Goal: Obtain resource: Obtain resource

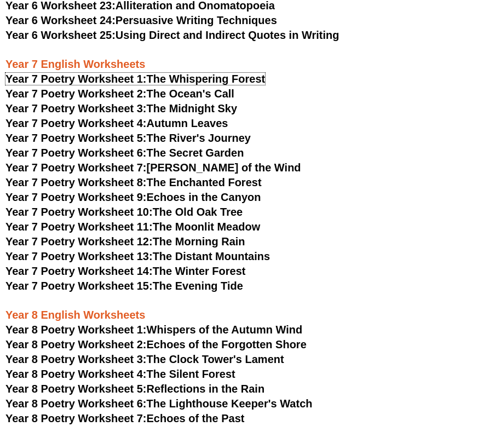
scroll to position [5343, 0]
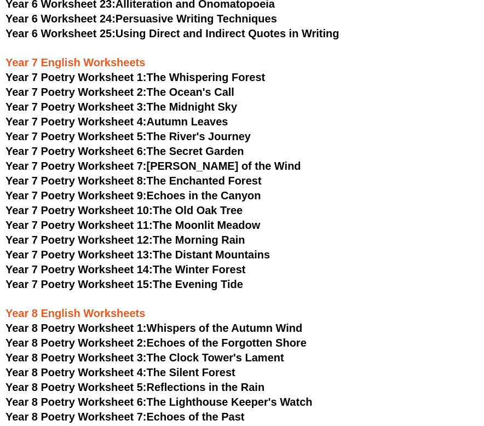
drag, startPoint x: 175, startPoint y: 262, endPoint x: 389, endPoint y: 12, distance: 329.8
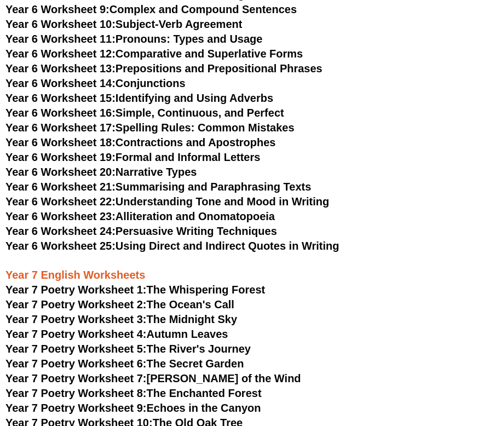
scroll to position [5105, 0]
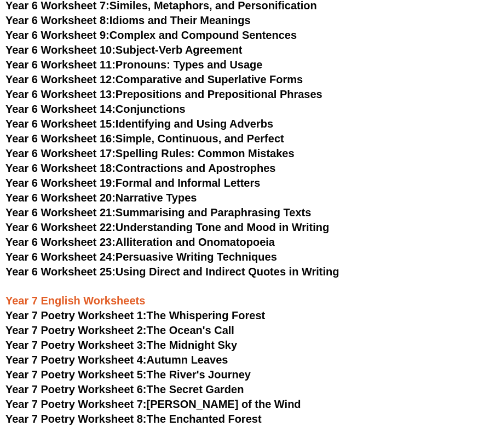
click at [187, 236] on link "Year 6 Worksheet 23: Alliteration and Onomatopoeia" at bounding box center [139, 242] width 269 height 12
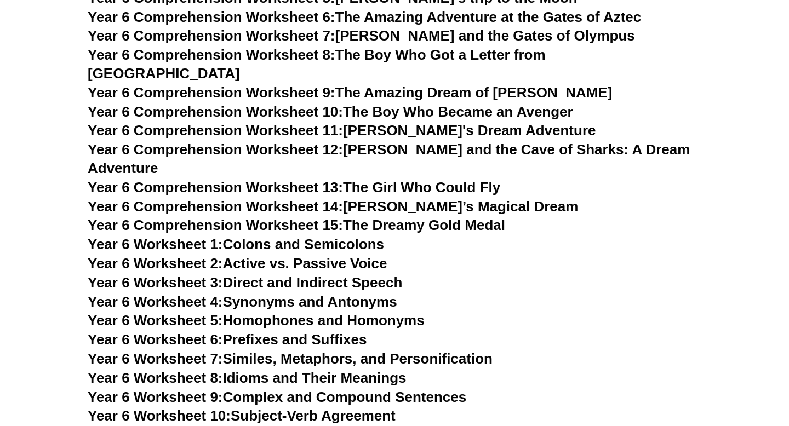
scroll to position [6071, 0]
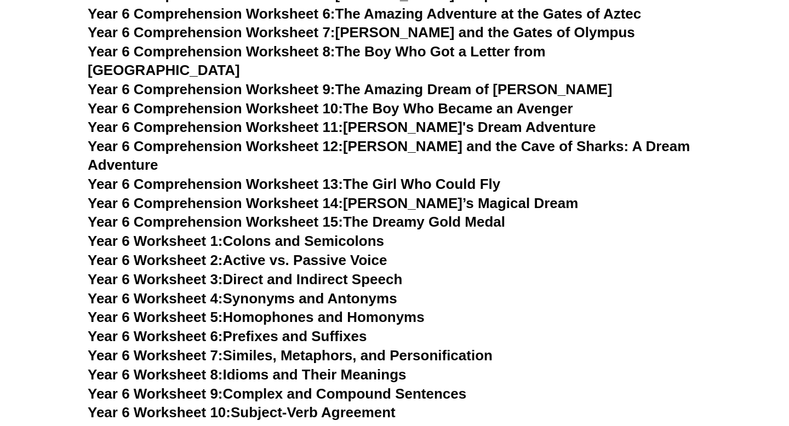
click at [343, 347] on link "Year 6 Worksheet 7: Similes, Metaphors, and Personification" at bounding box center [290, 355] width 405 height 16
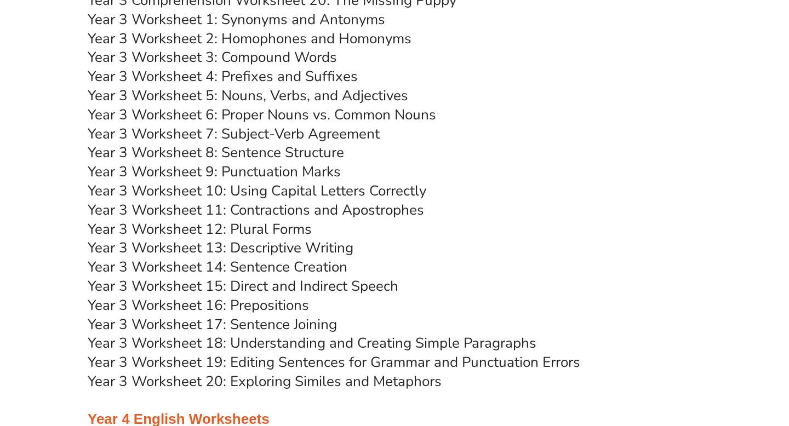
scroll to position [3920, 0]
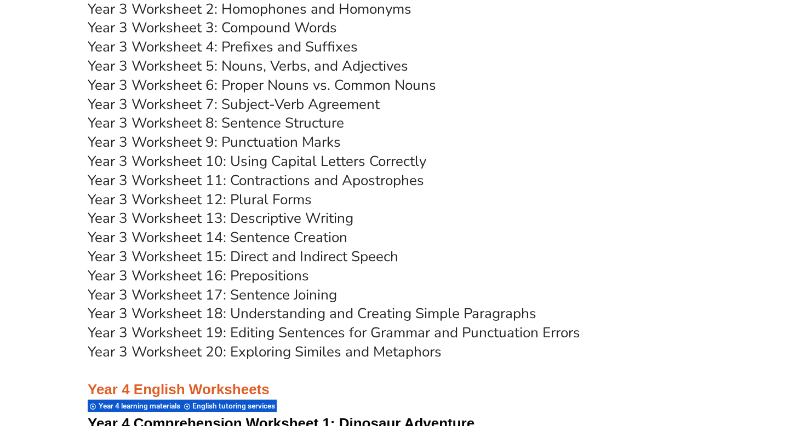
click at [324, 313] on link "Year 3 Worksheet 18: Understanding and Creating Simple Paragraphs" at bounding box center [312, 313] width 449 height 19
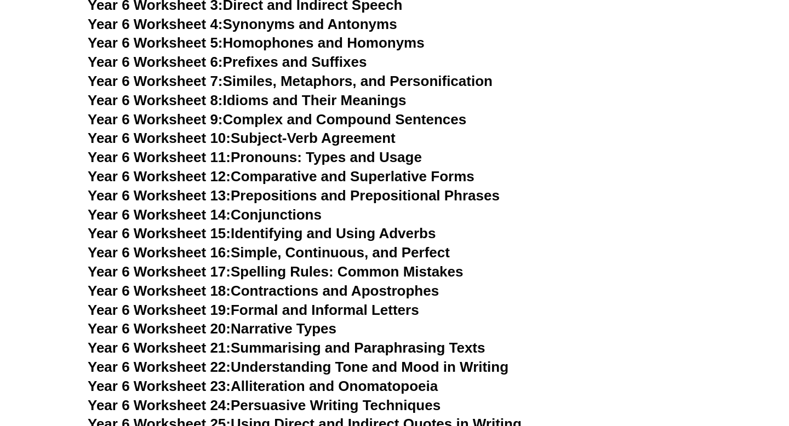
scroll to position [6406, 0]
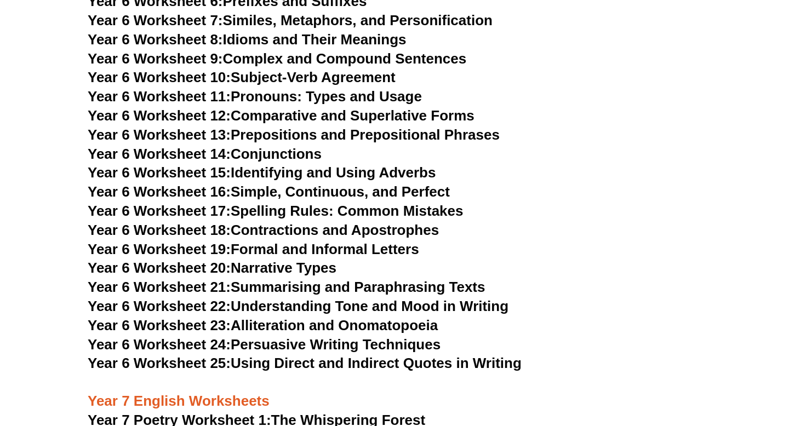
click at [369, 298] on link "Year 6 Worksheet 22: Understanding Tone and Mood in Writing" at bounding box center [298, 306] width 421 height 16
click at [290, 336] on link "Year 6 Worksheet 24: Persuasive Writing Techniques" at bounding box center [264, 344] width 353 height 16
click at [396, 317] on link "Year 6 Worksheet 23: Alliteration and Onomatopoeia" at bounding box center [263, 325] width 350 height 16
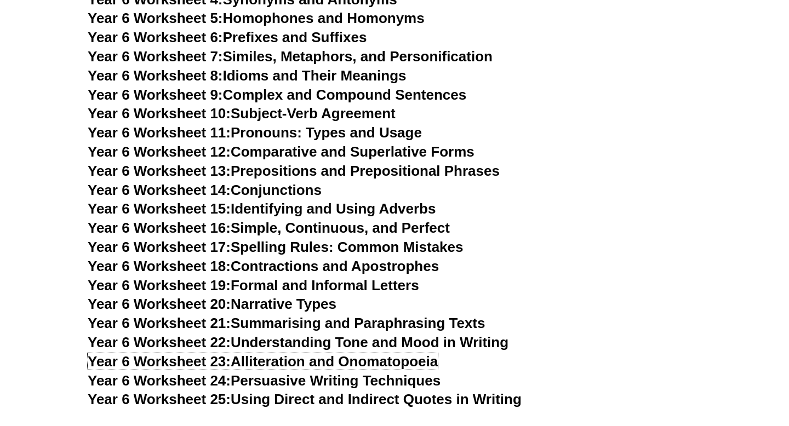
scroll to position [6362, 0]
